Goal: Information Seeking & Learning: Learn about a topic

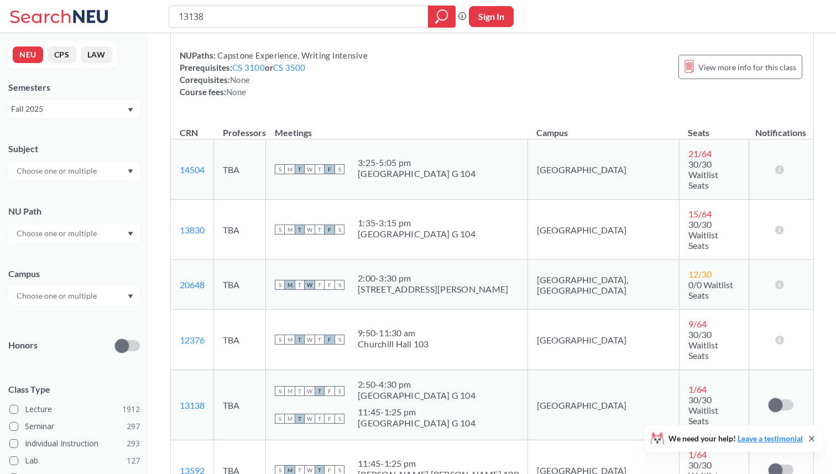
scroll to position [126, 0]
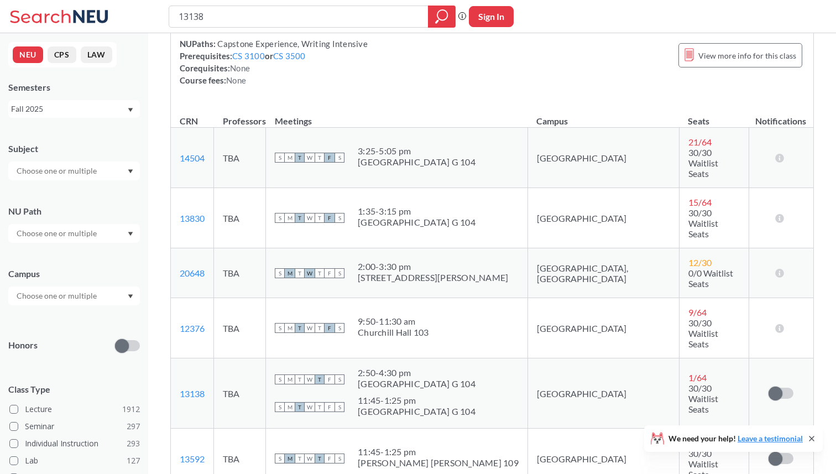
copy link "14505"
drag, startPoint x: 216, startPoint y: 429, endPoint x: 177, endPoint y: 433, distance: 38.9
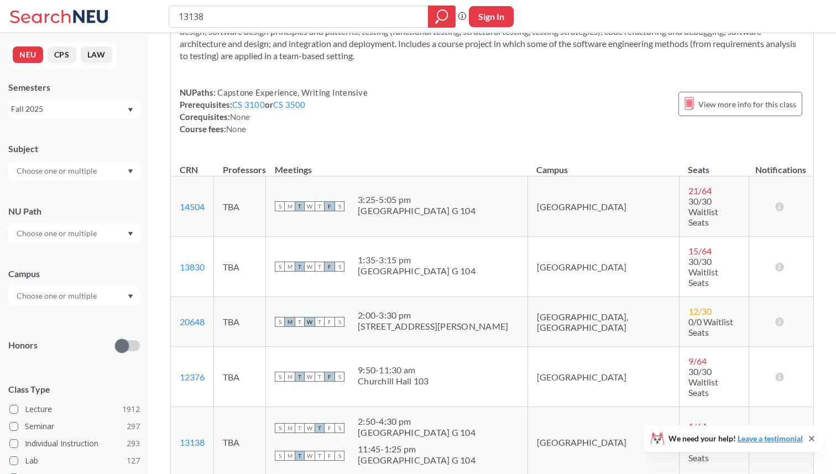
scroll to position [0, 0]
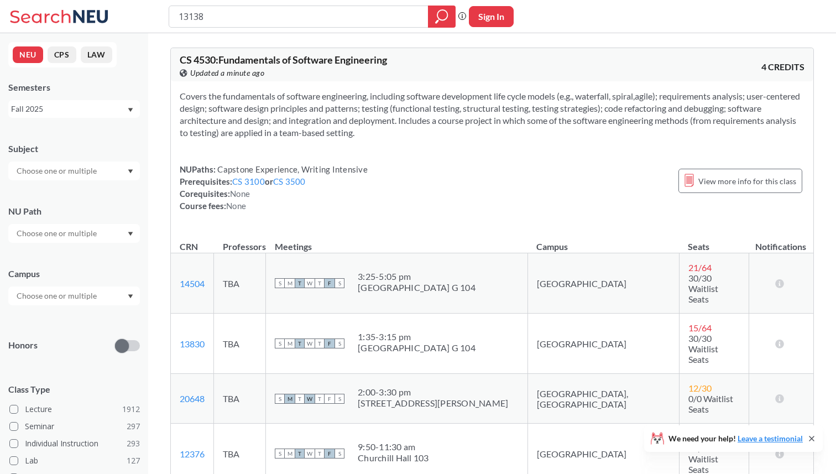
click at [200, 61] on span "CS 4530 : Fundamentals of Software Engineering" at bounding box center [283, 60] width 207 height 12
copy span "4530"
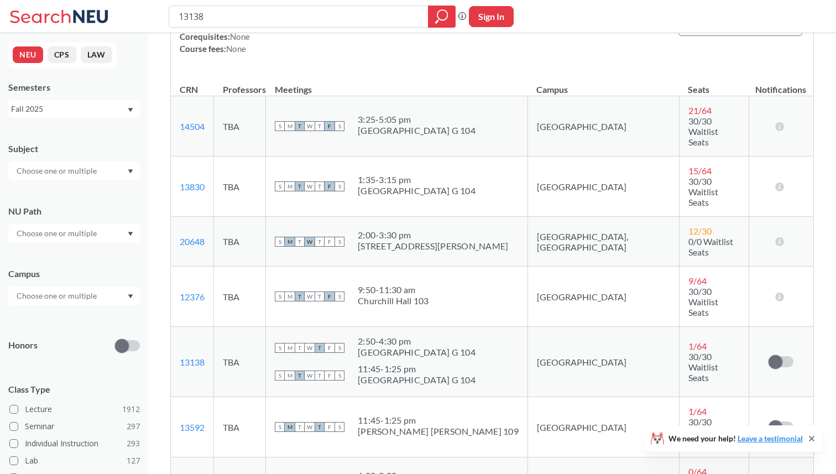
scroll to position [142, 0]
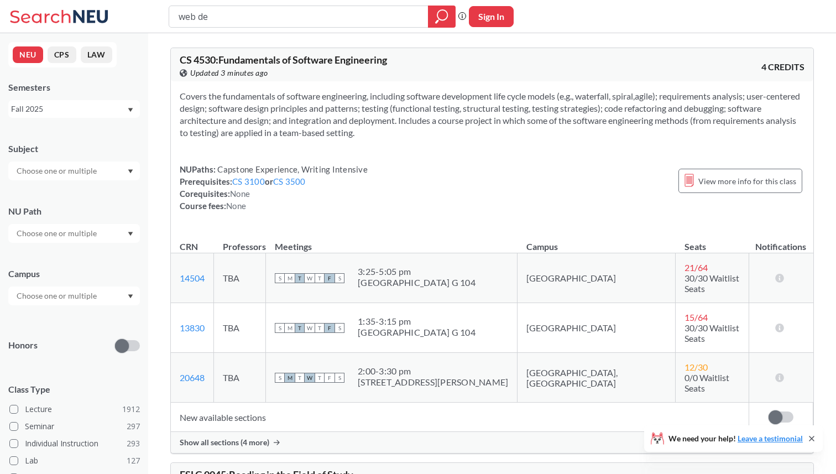
type input "web dev"
click at [226, 432] on div "Show all sections (4 more)" at bounding box center [492, 442] width 643 height 21
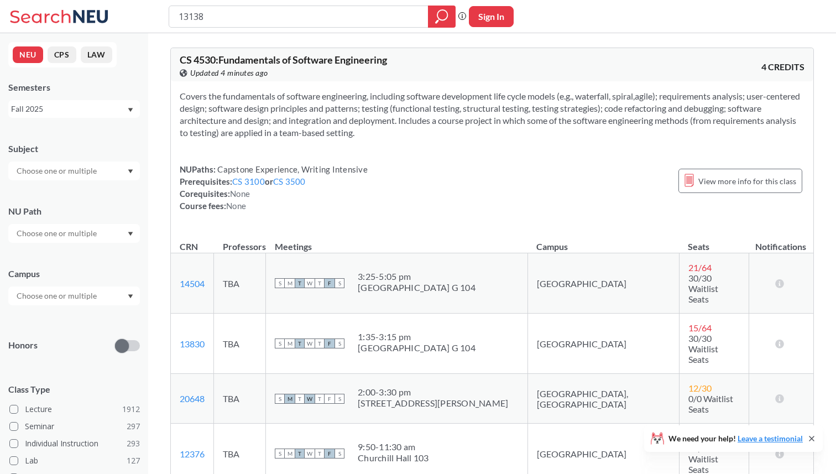
scroll to position [35, 0]
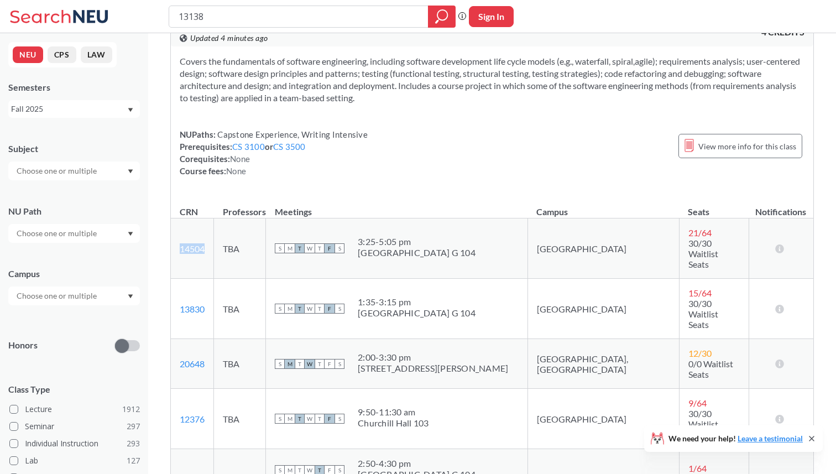
drag, startPoint x: 211, startPoint y: 237, endPoint x: 171, endPoint y: 237, distance: 39.3
click at [171, 237] on td "14504 View this section on Banner." at bounding box center [192, 249] width 43 height 60
copy link "14504"
